Goal: Find contact information: Find contact information

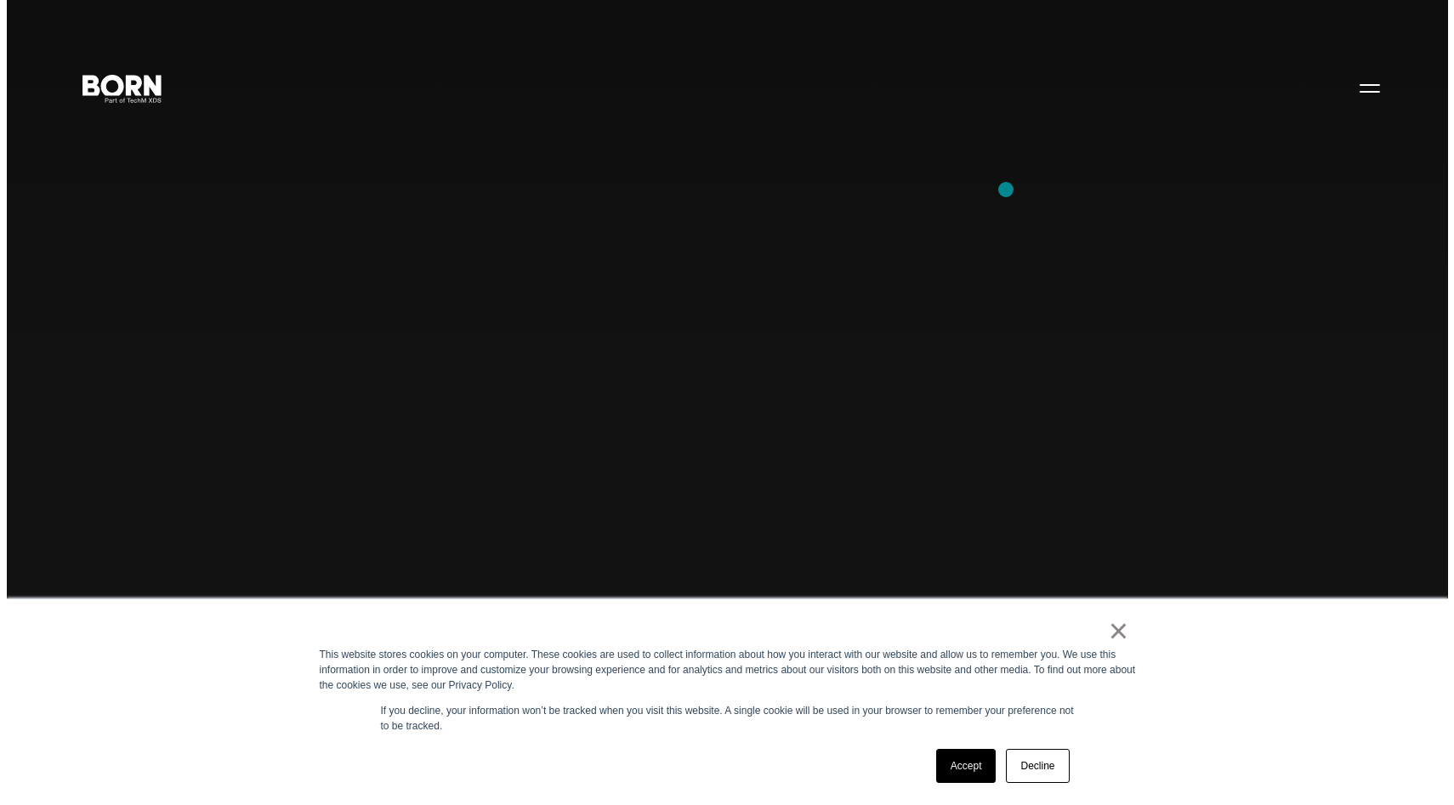
scroll to position [1, 0]
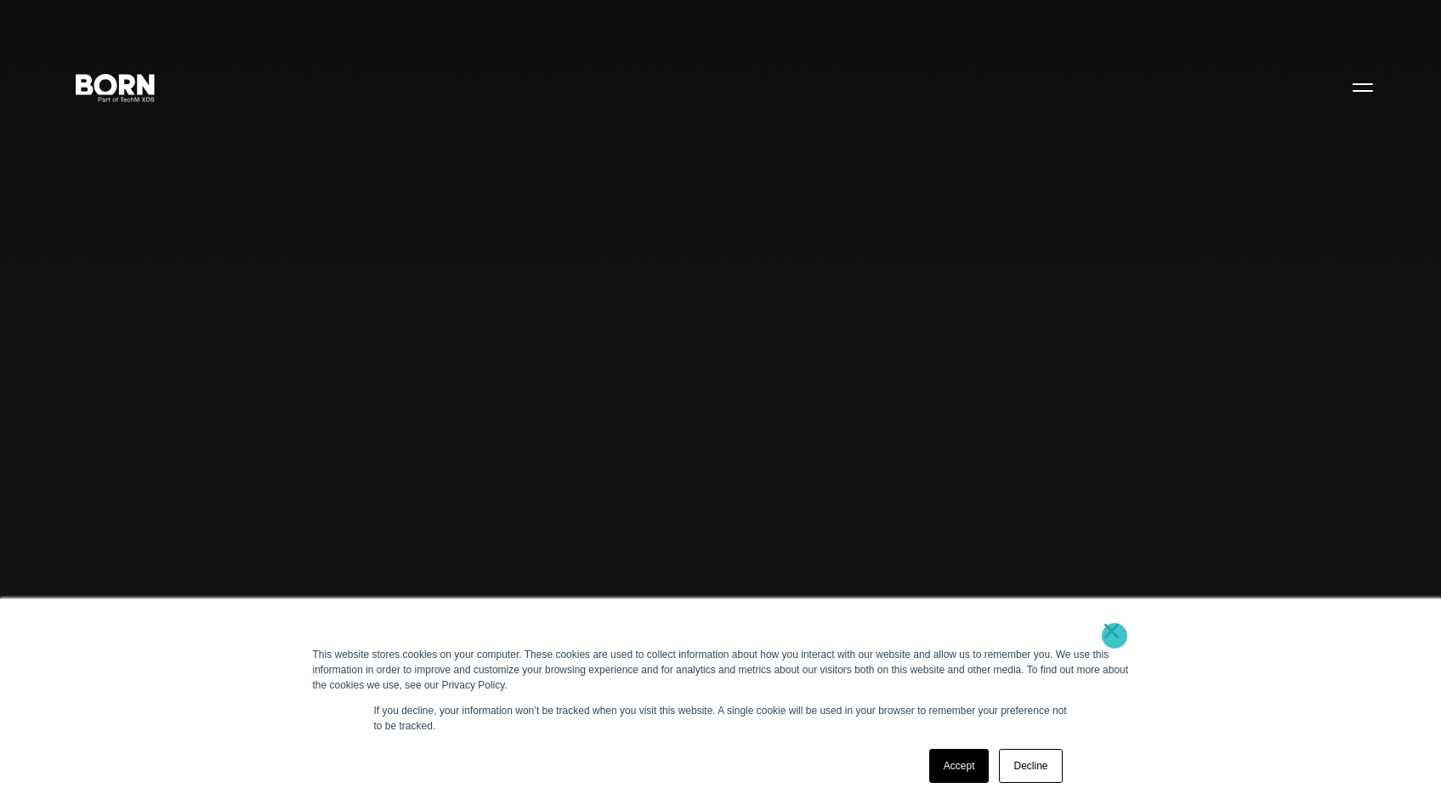
click at [1115, 636] on link "×" at bounding box center [1112, 630] width 20 height 15
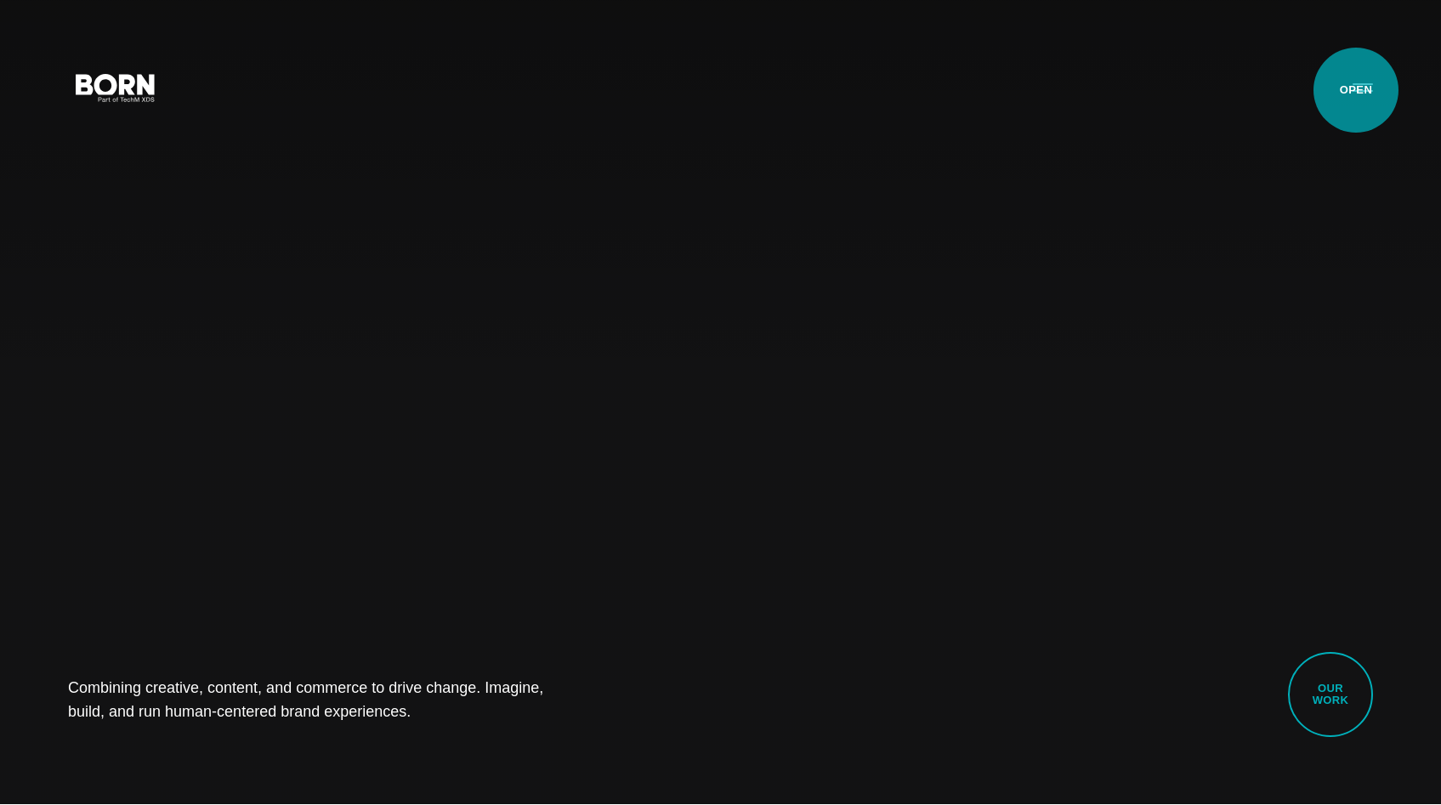
click at [1356, 90] on button "Primary Menu" at bounding box center [1363, 87] width 41 height 36
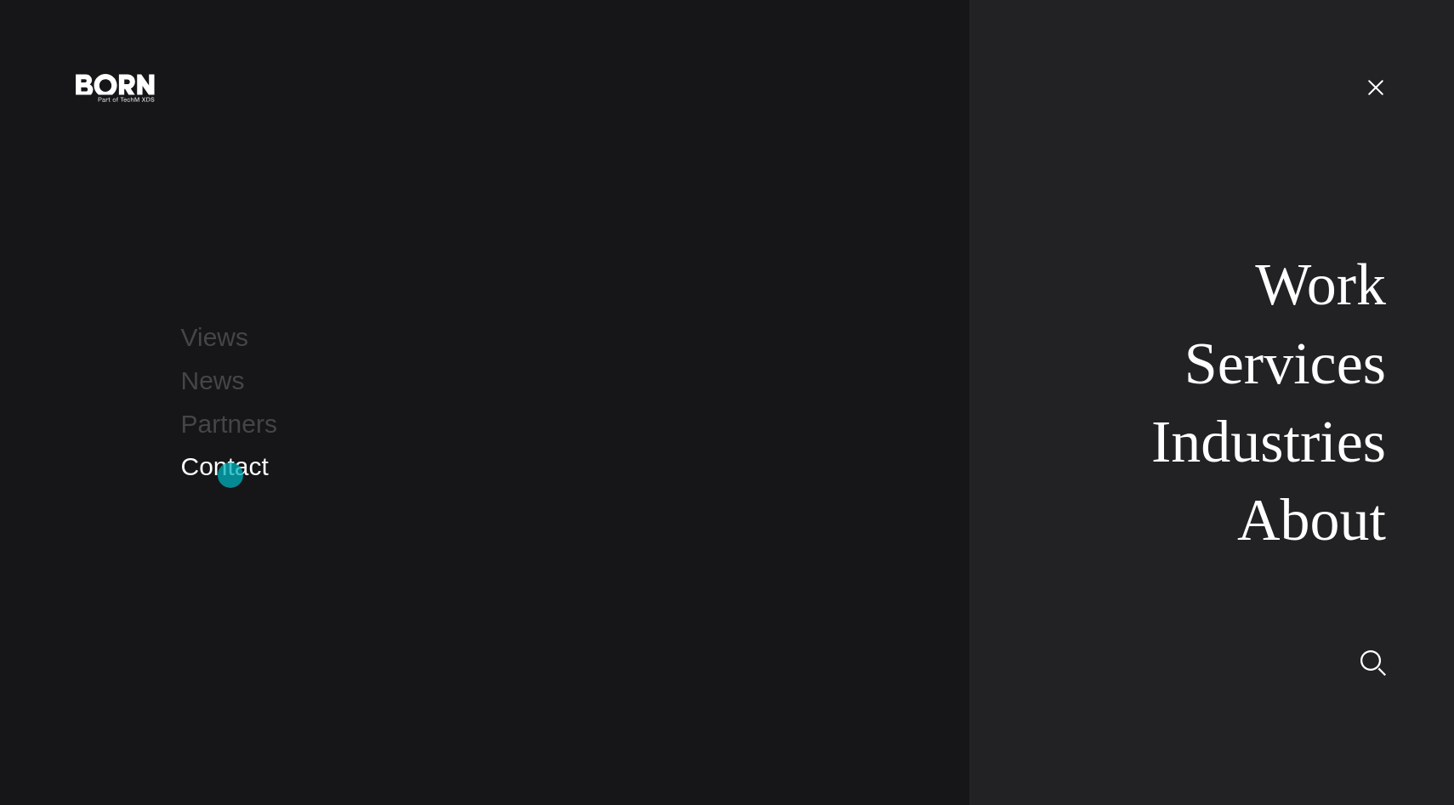
click at [230, 475] on link "Contact" at bounding box center [225, 466] width 88 height 28
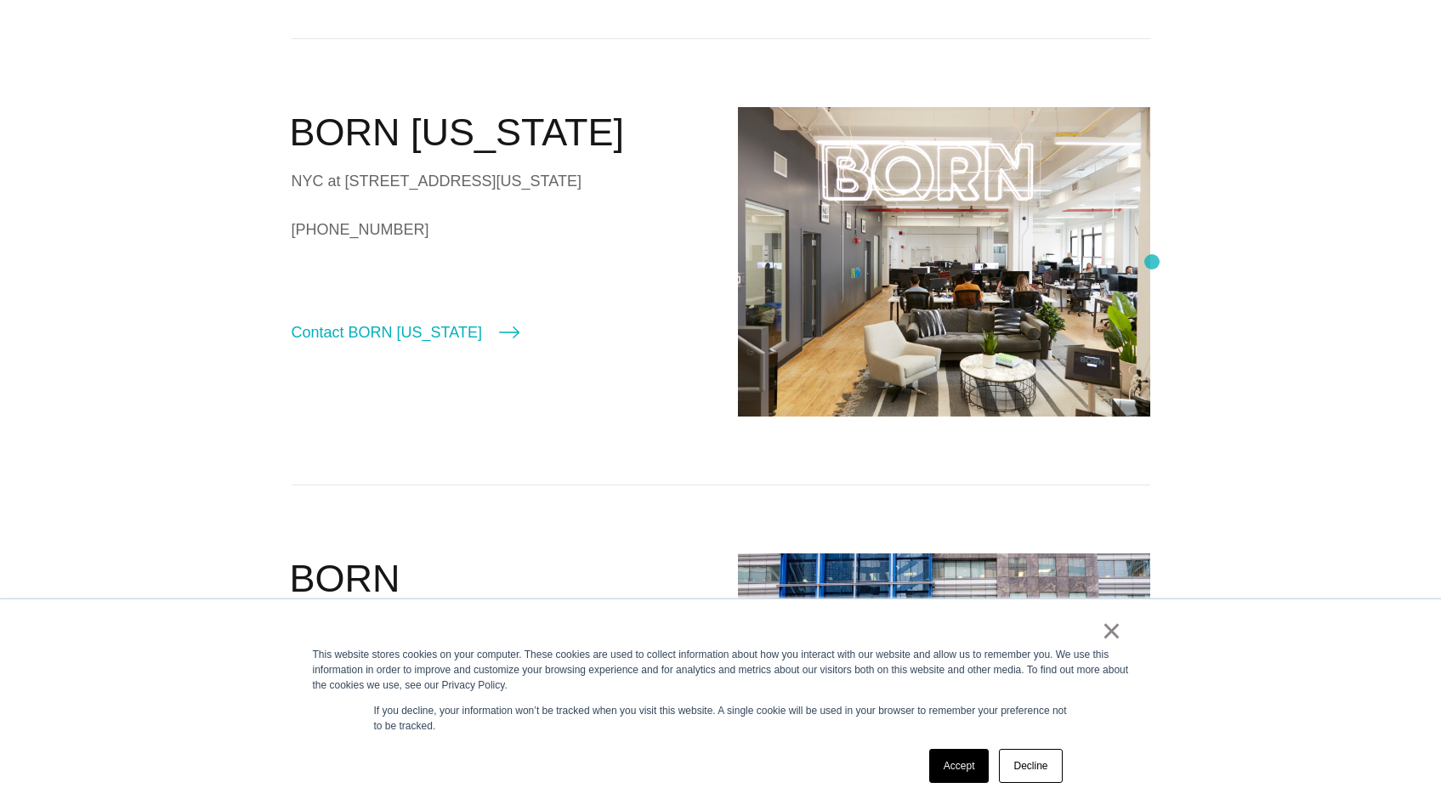
scroll to position [526, 0]
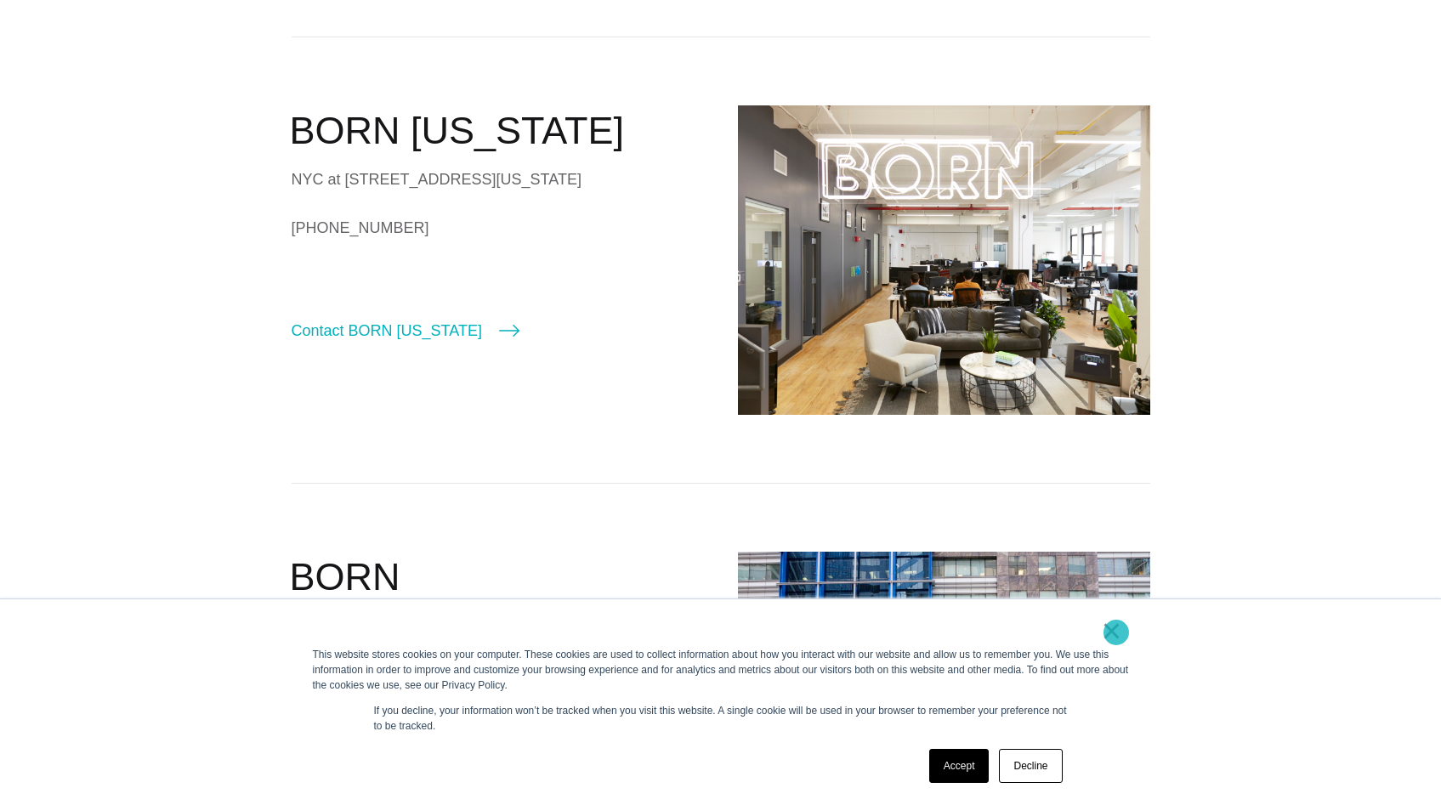
click at [1117, 633] on link "×" at bounding box center [1112, 630] width 20 height 15
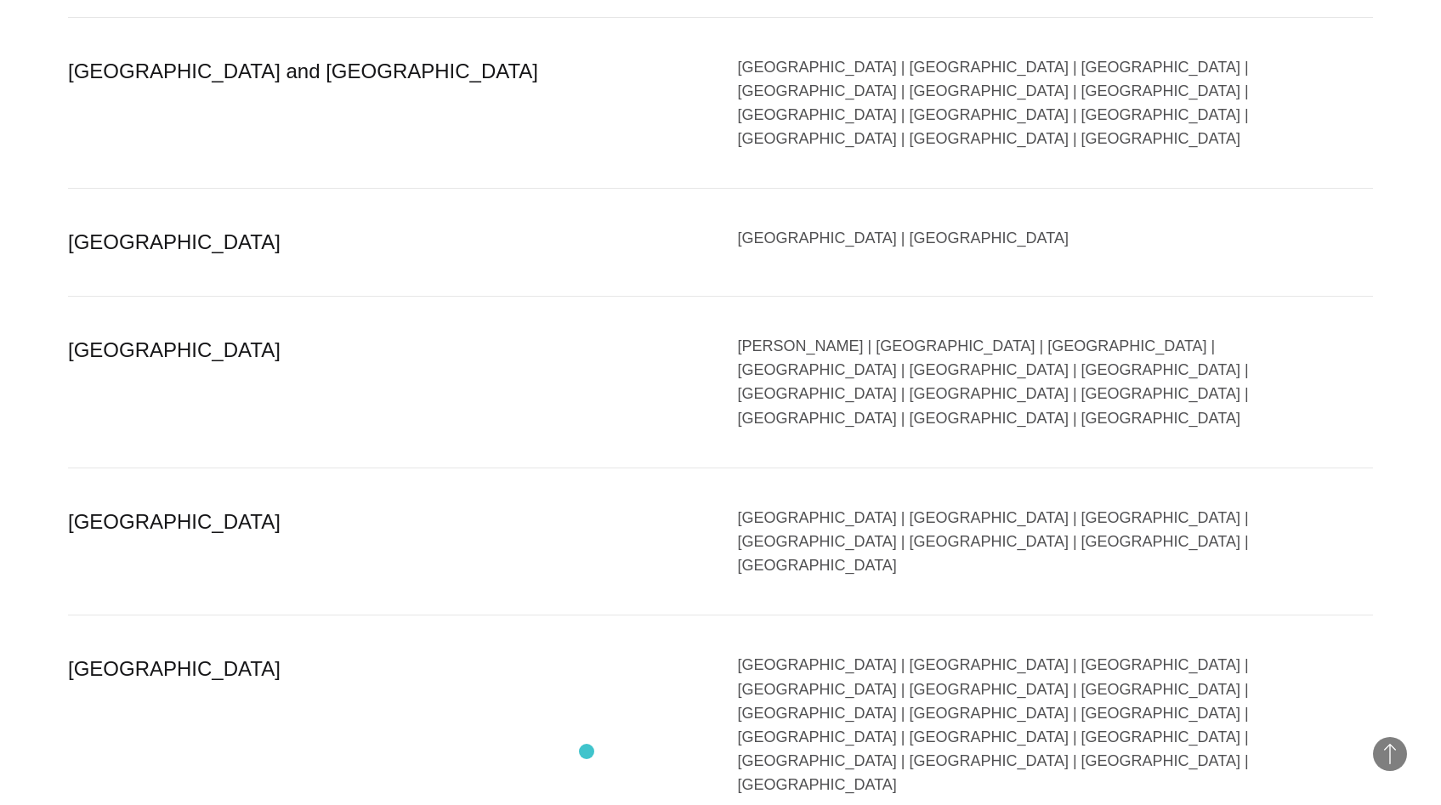
scroll to position [3463, 0]
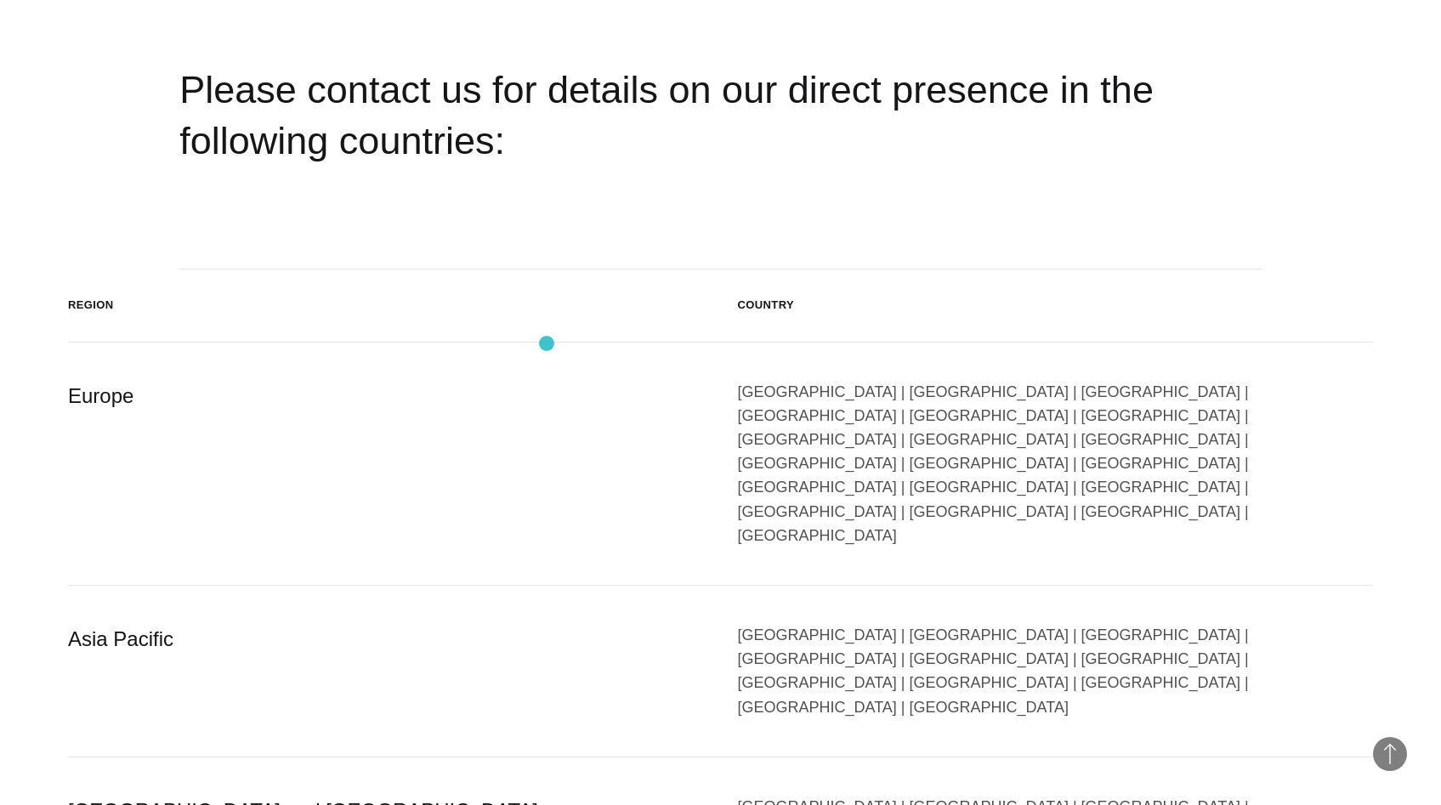
click at [547, 342] on header "Region Country" at bounding box center [720, 306] width 1305 height 72
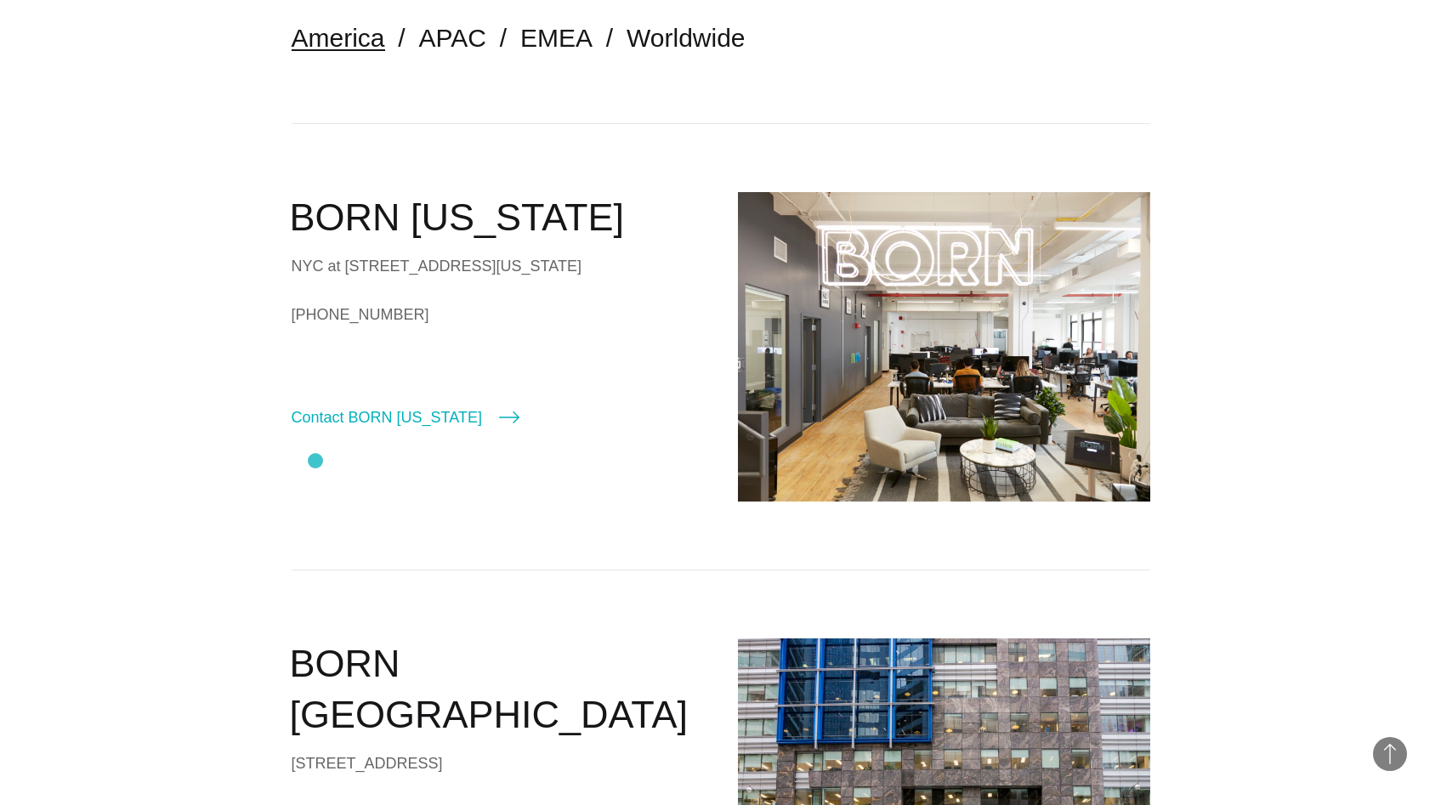
scroll to position [404, 0]
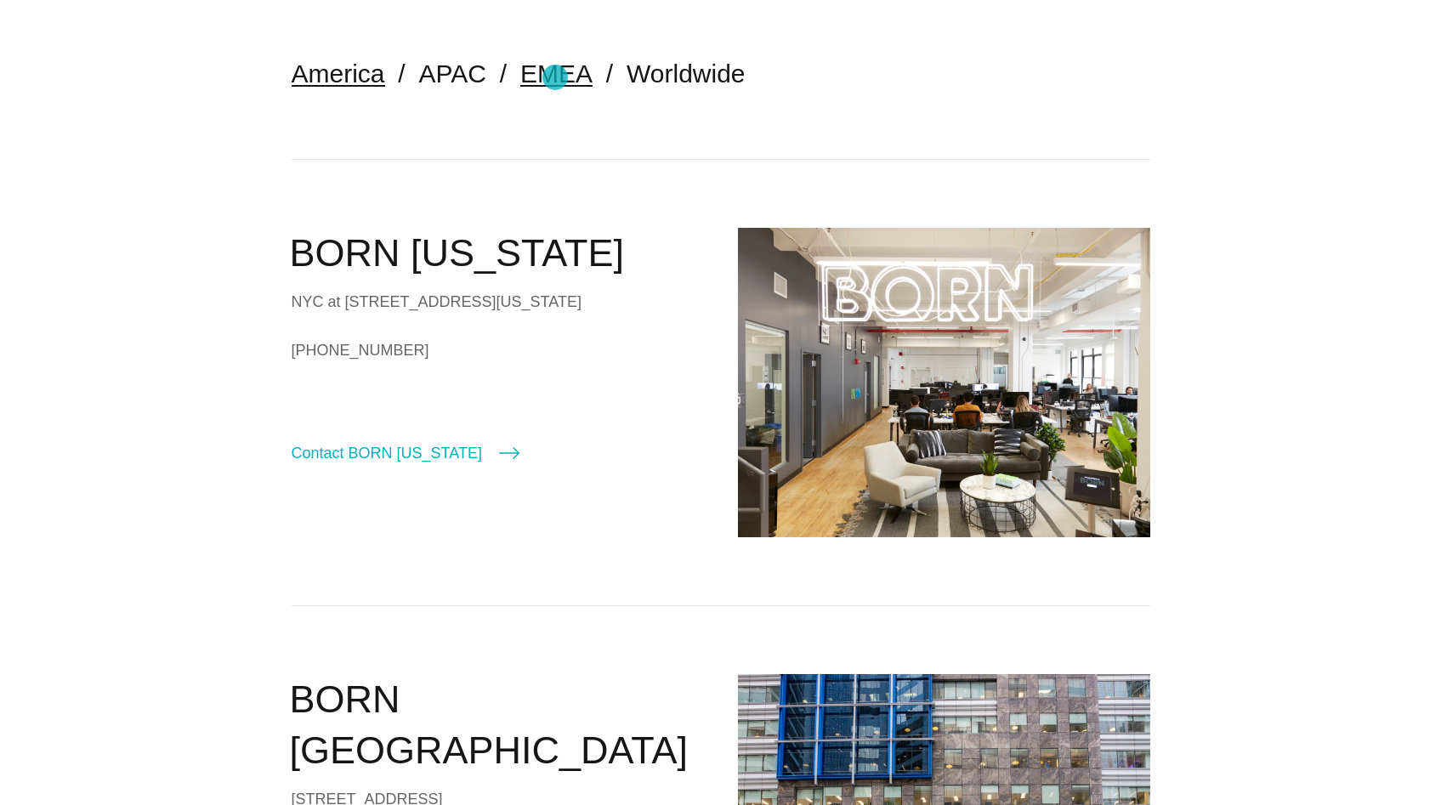
click at [555, 77] on link "EMEA" at bounding box center [556, 74] width 72 height 28
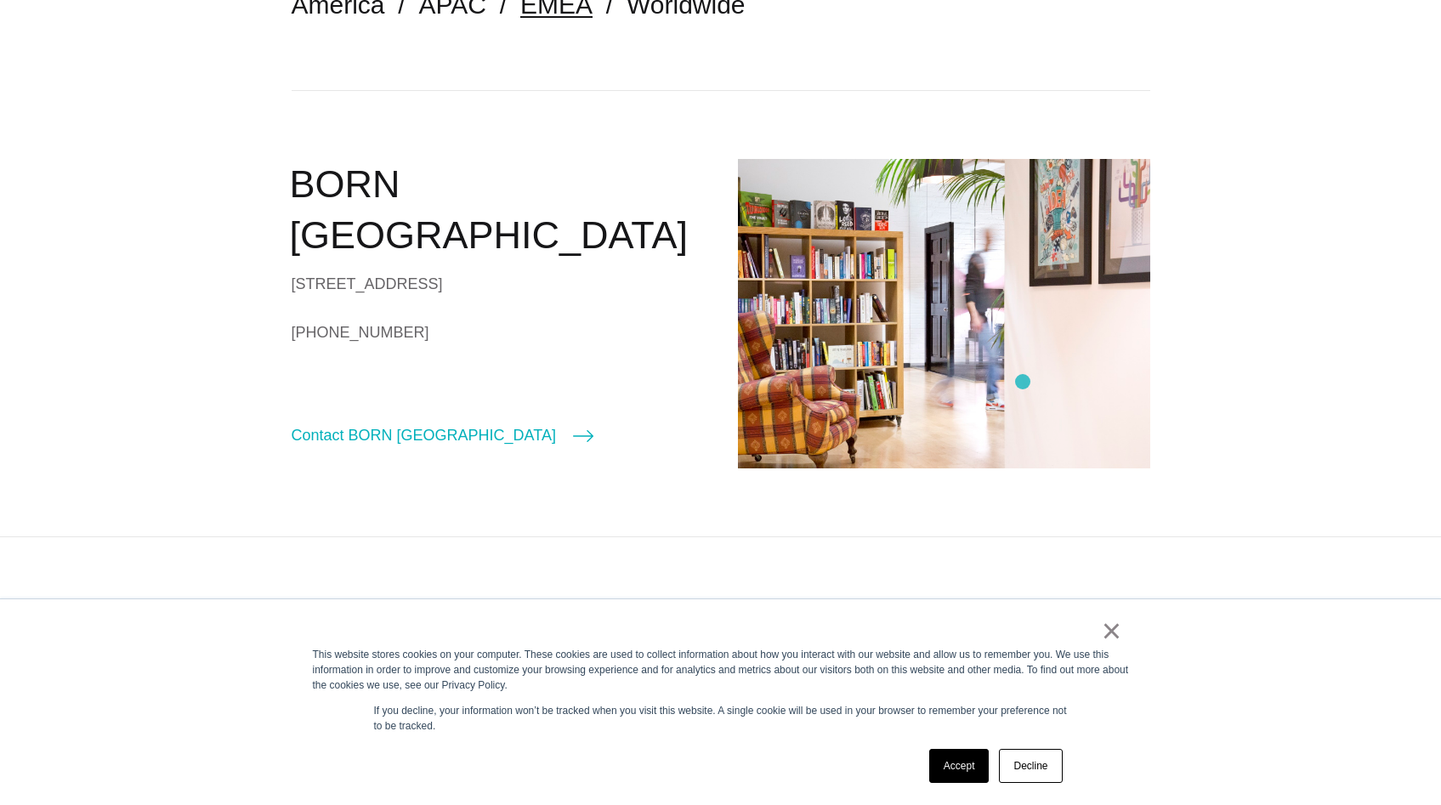
scroll to position [440, 0]
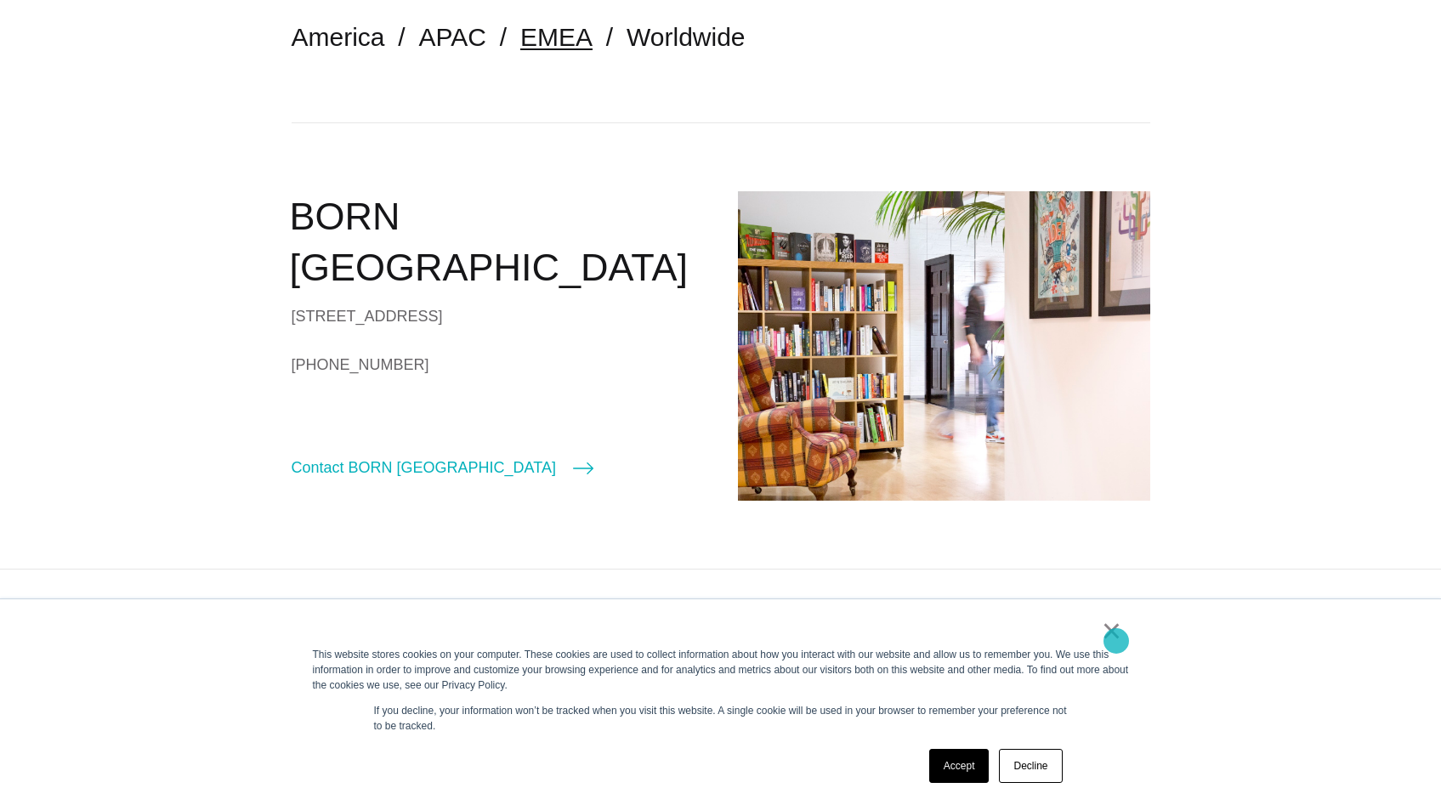
click at [1117, 639] on link "×" at bounding box center [1112, 630] width 20 height 15
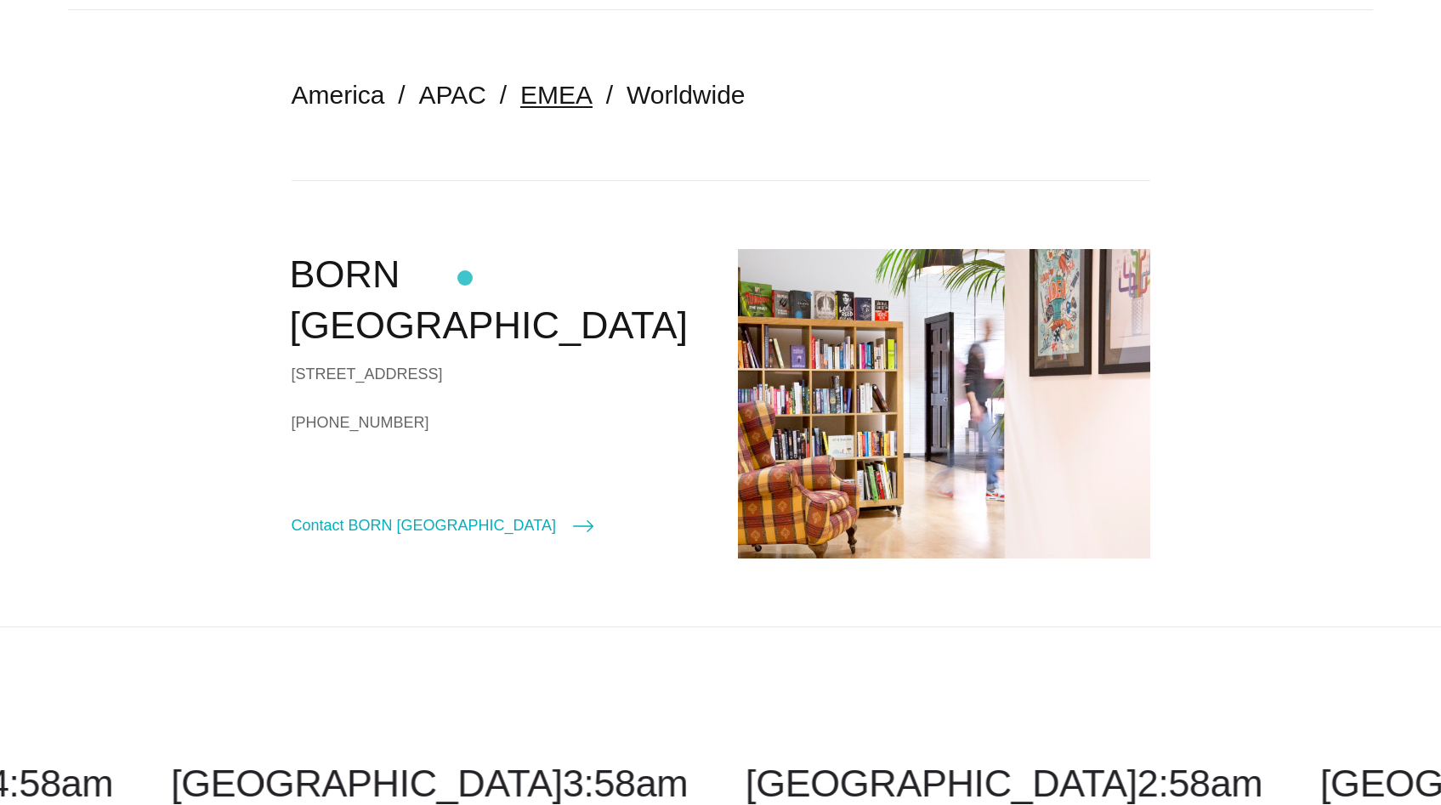
scroll to position [0, 0]
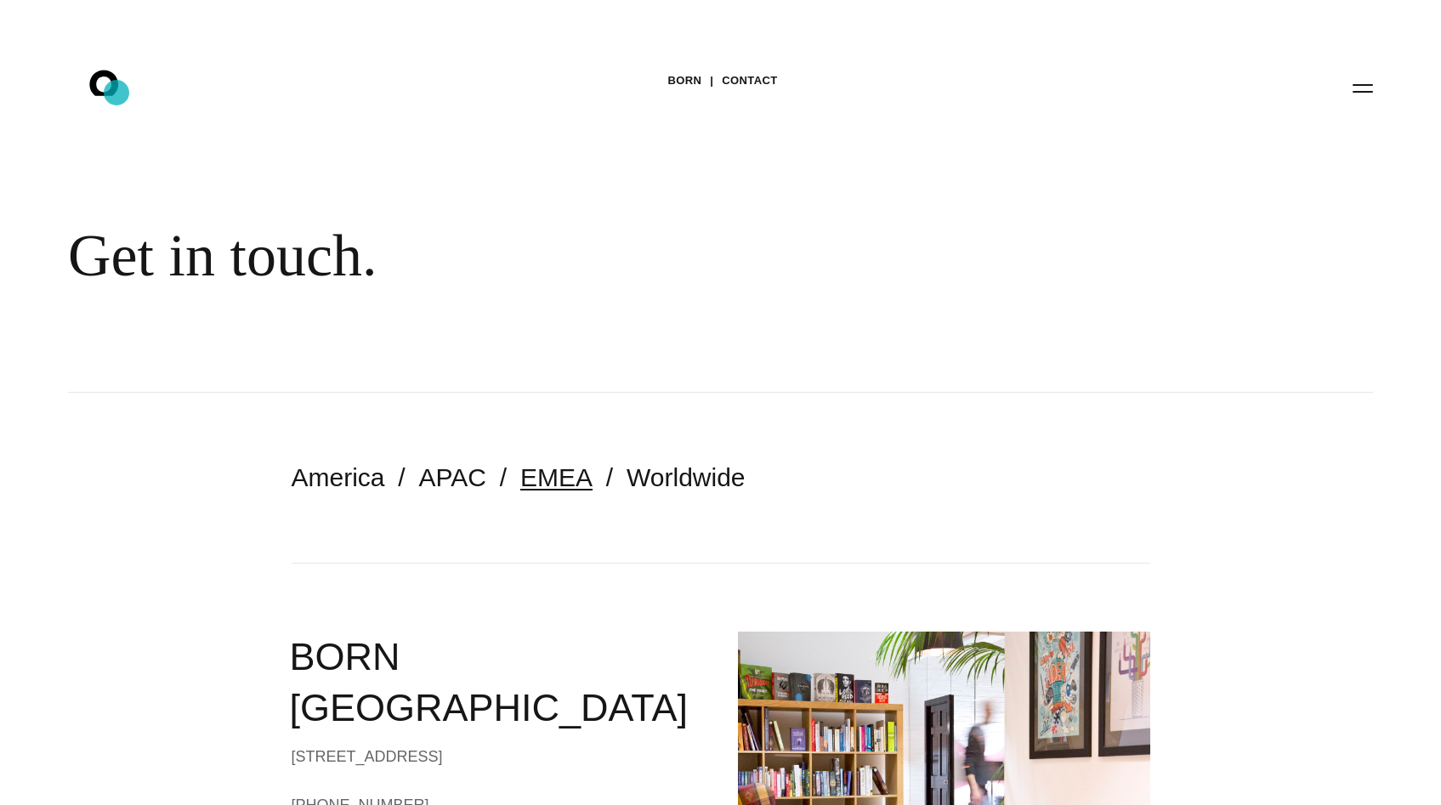
click at [117, 93] on icon ".st0{display:none;} .st1{display:inline;} .st2{font-family:'HelveticaNeue-Mediu…" at bounding box center [115, 87] width 109 height 44
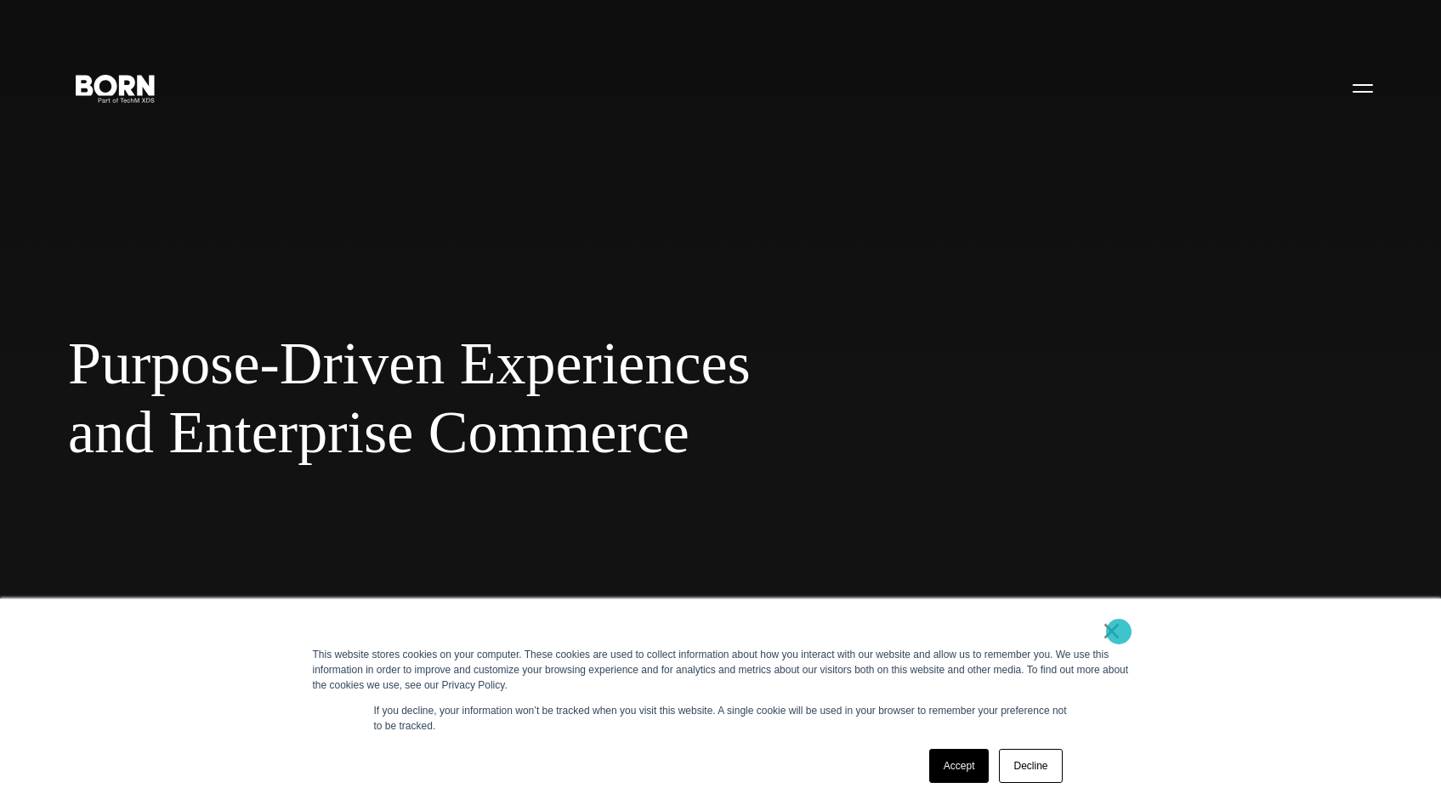
click at [1119, 632] on link "×" at bounding box center [1112, 630] width 20 height 15
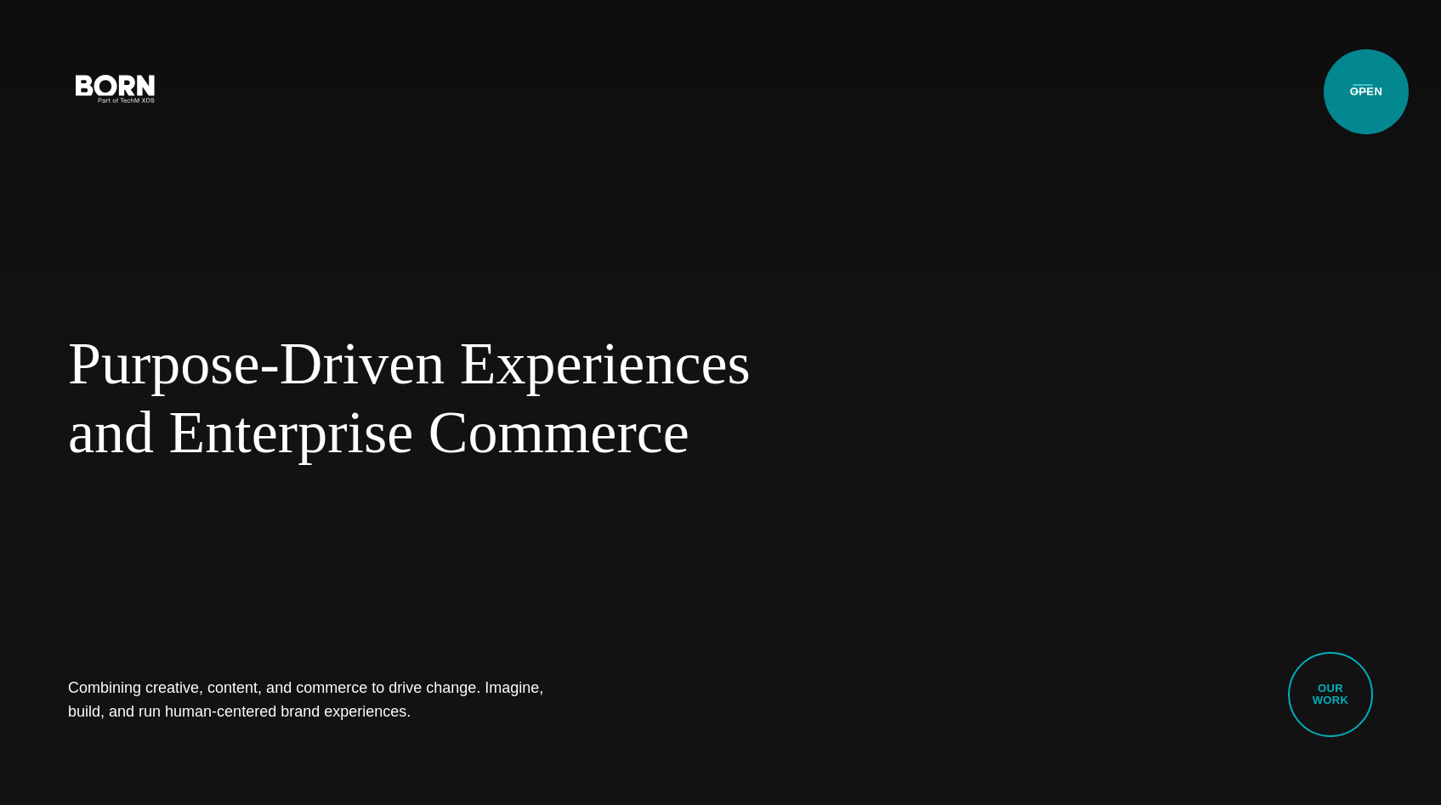
click at [1367, 92] on button "Primary Menu" at bounding box center [1363, 88] width 41 height 36
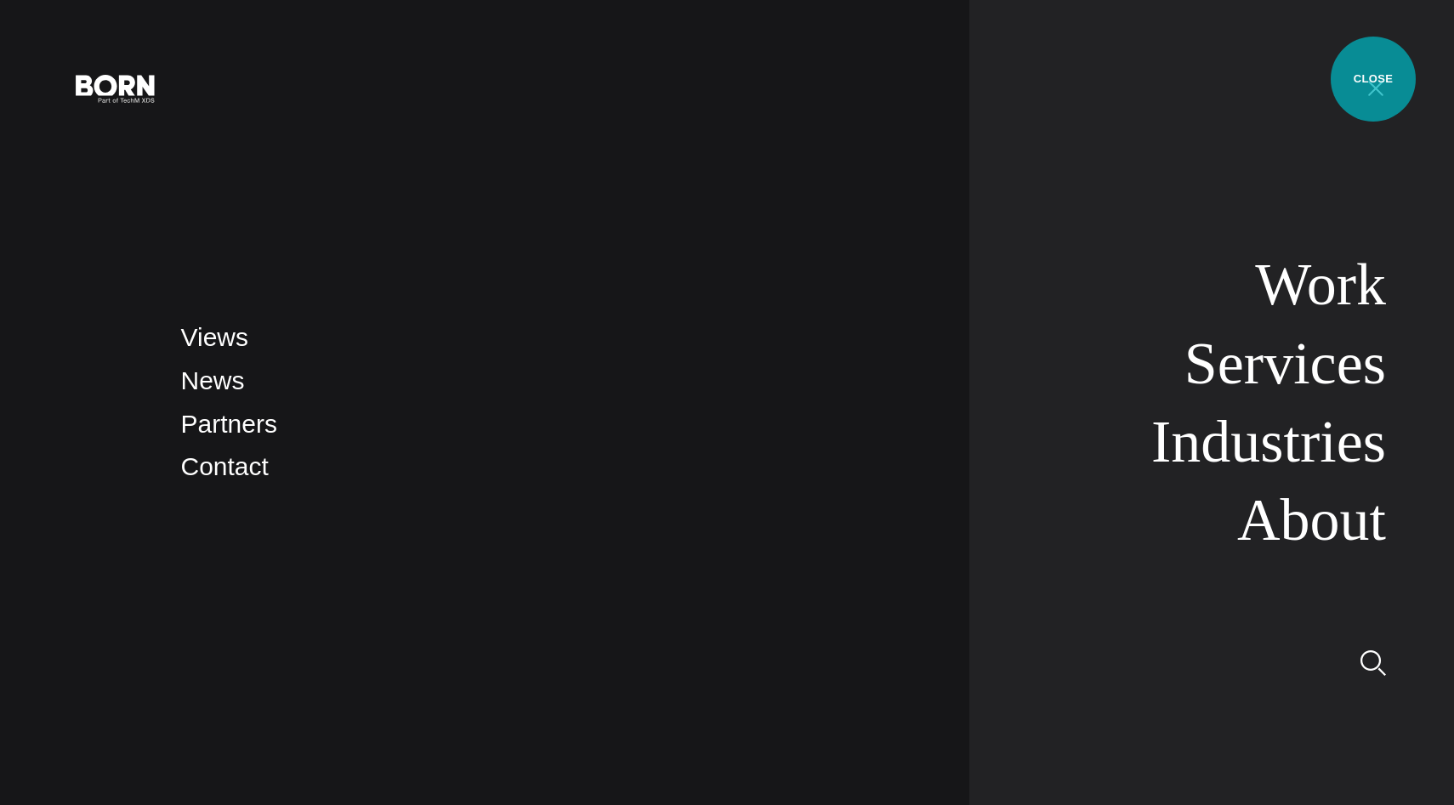
click at [1373, 79] on button "Primary Menu" at bounding box center [1376, 88] width 41 height 36
